Goal: Task Accomplishment & Management: Use online tool/utility

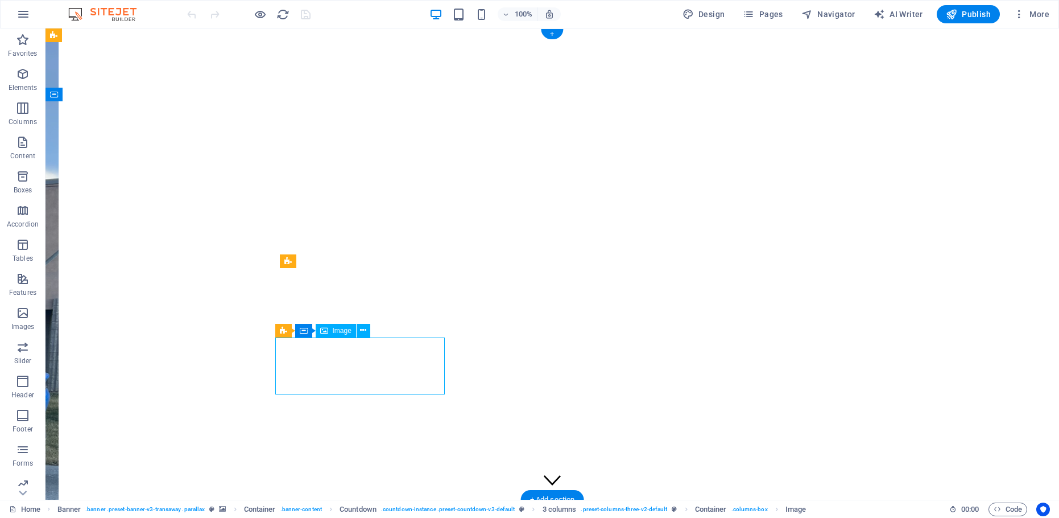
select select "px"
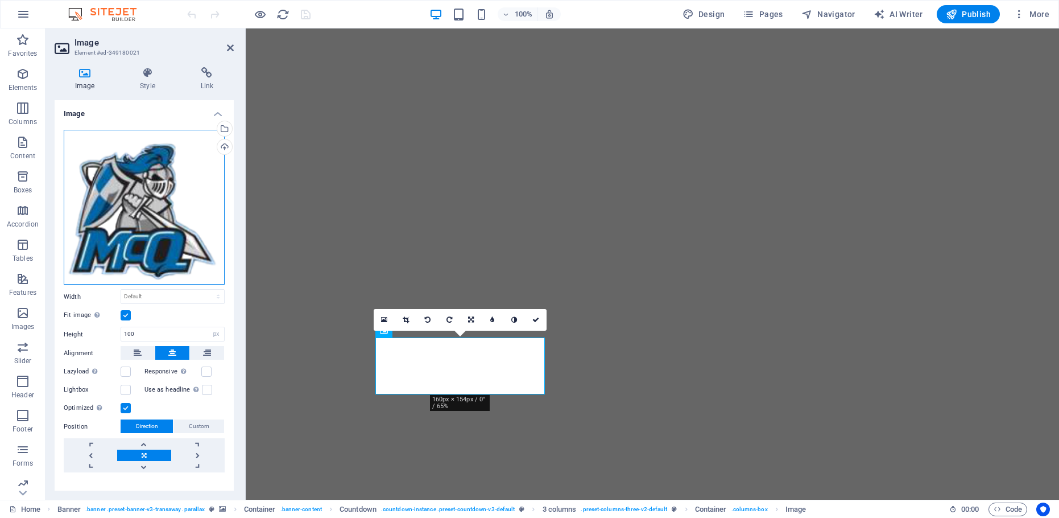
click at [104, 195] on div "Drag files here, click to choose files or select files from Files or our free s…" at bounding box center [144, 207] width 161 height 155
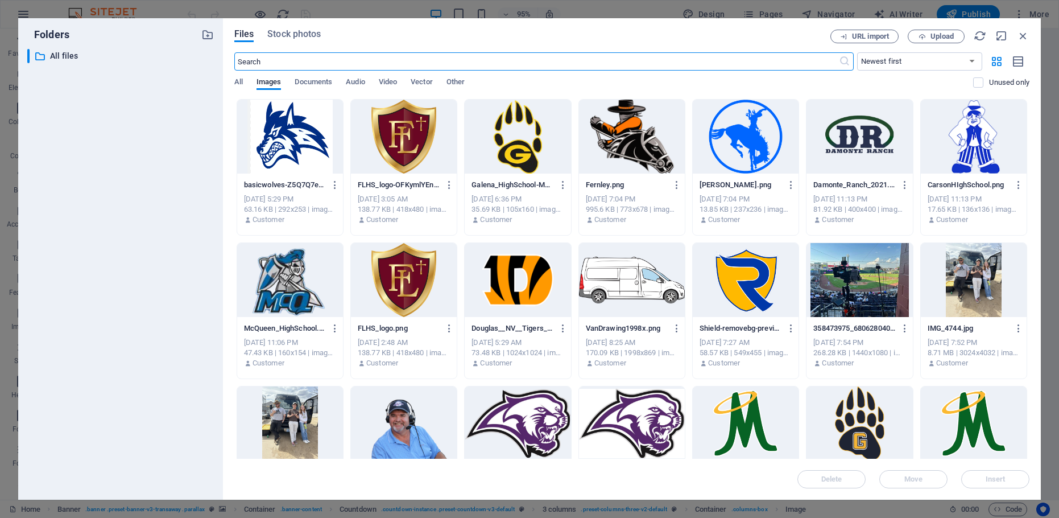
click at [524, 130] on div at bounding box center [518, 137] width 106 height 74
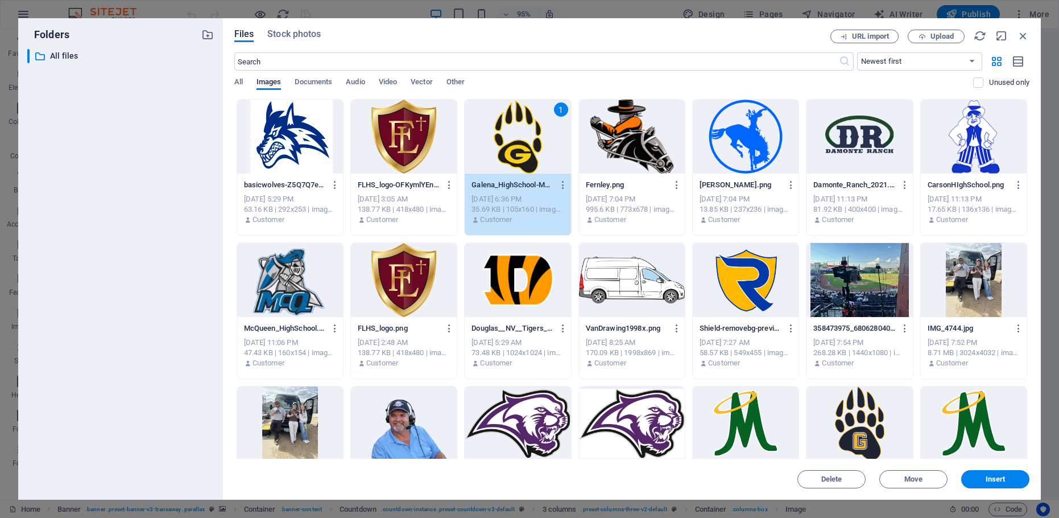
drag, startPoint x: 524, startPoint y: 130, endPoint x: 278, endPoint y: 101, distance: 247.9
click at [524, 130] on div "1" at bounding box center [518, 137] width 106 height 74
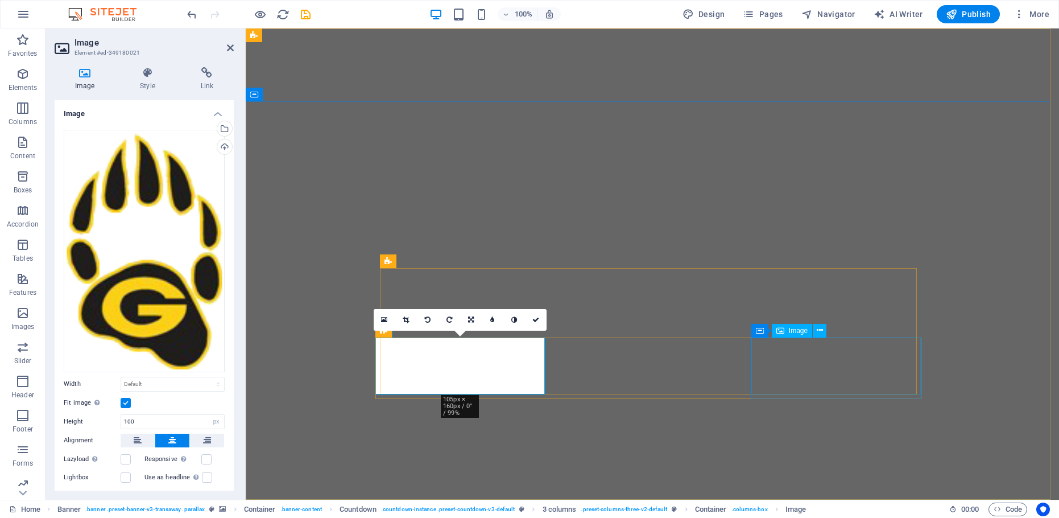
select select "px"
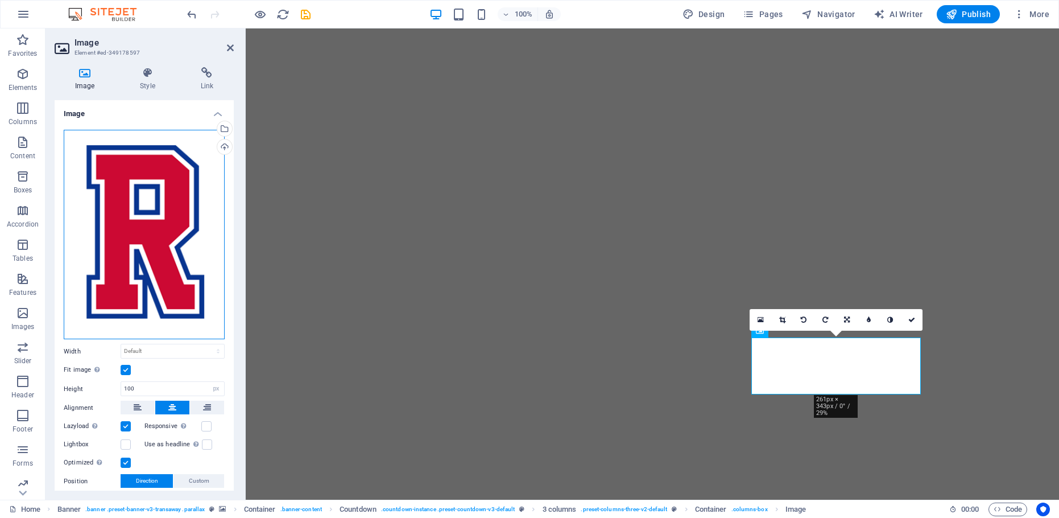
click at [93, 210] on div "Drag files here, click to choose files or select files from Files or our free s…" at bounding box center [144, 235] width 161 height 210
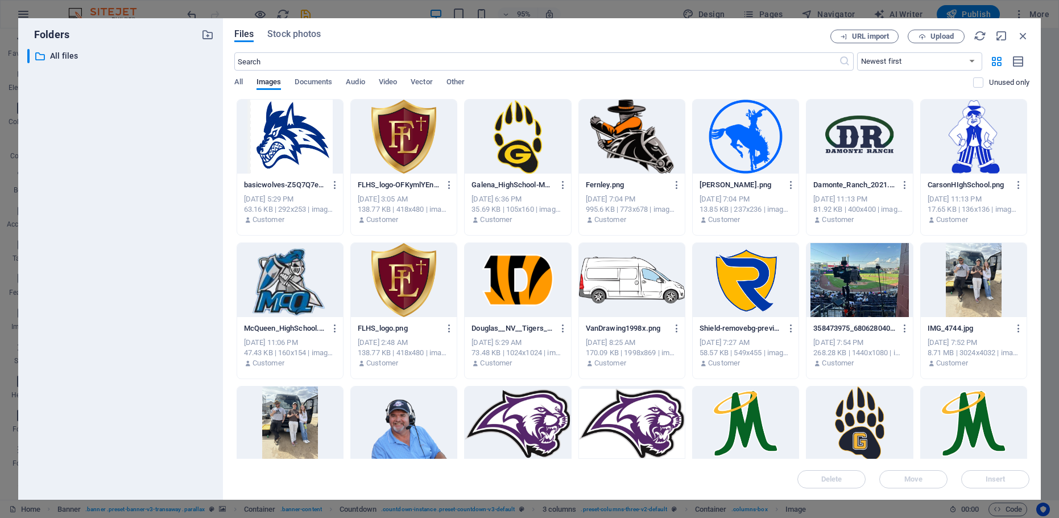
click at [742, 277] on div at bounding box center [746, 280] width 106 height 74
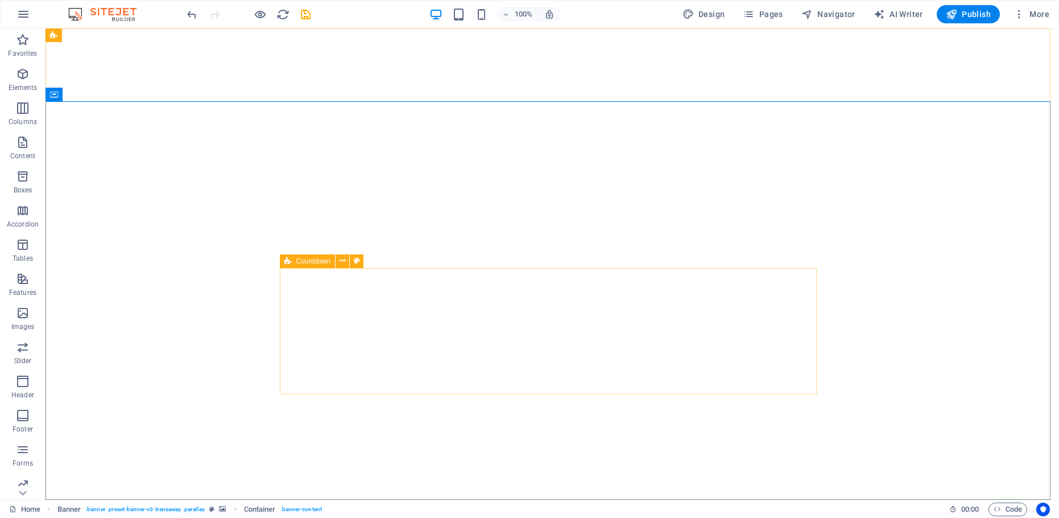
click at [323, 263] on span "Countdown" at bounding box center [313, 261] width 35 height 7
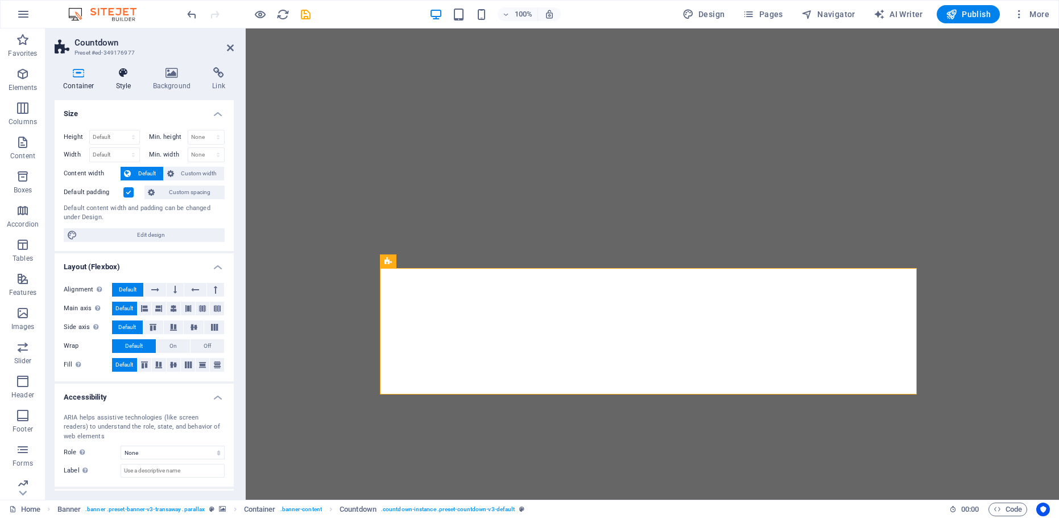
click at [127, 73] on icon at bounding box center [123, 72] width 32 height 11
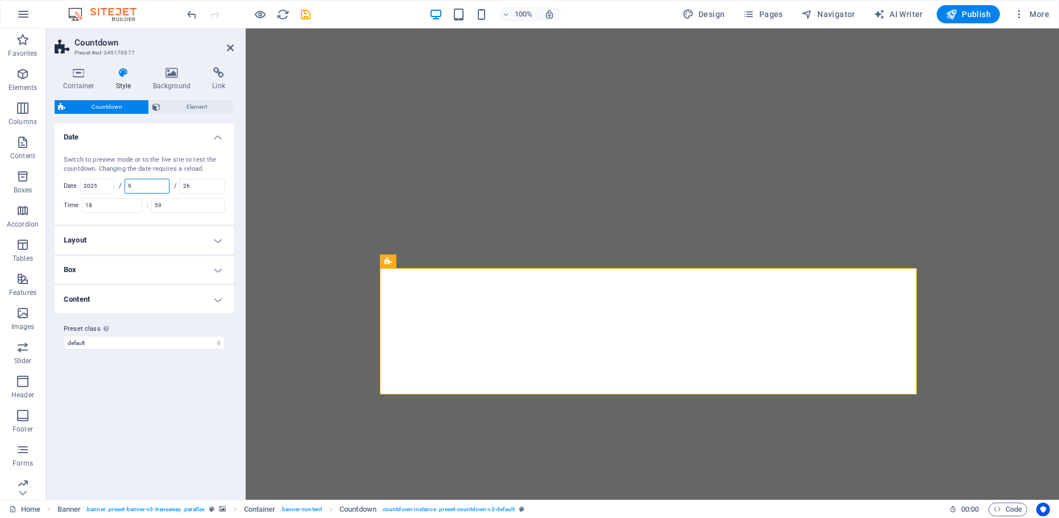
click at [144, 185] on input "9" at bounding box center [147, 186] width 44 height 14
type input "10"
click at [197, 185] on input "26" at bounding box center [202, 186] width 44 height 14
type input "2"
type input "3"
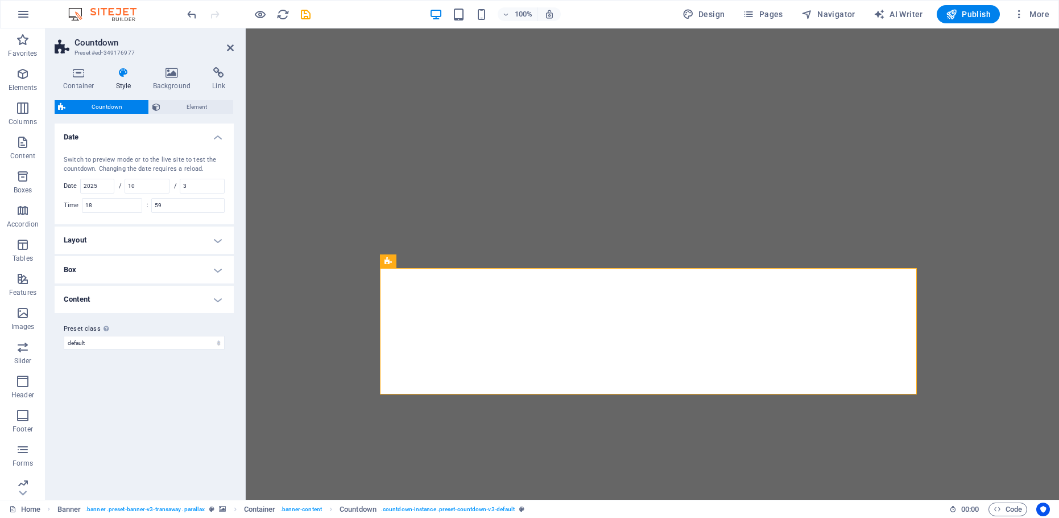
click at [215, 457] on div "Variants Default Date Switch to preview mode or to the live site to test the co…" at bounding box center [144, 306] width 179 height 367
click at [965, 16] on span "Publish" at bounding box center [968, 14] width 45 height 11
